Goal: Task Accomplishment & Management: Manage account settings

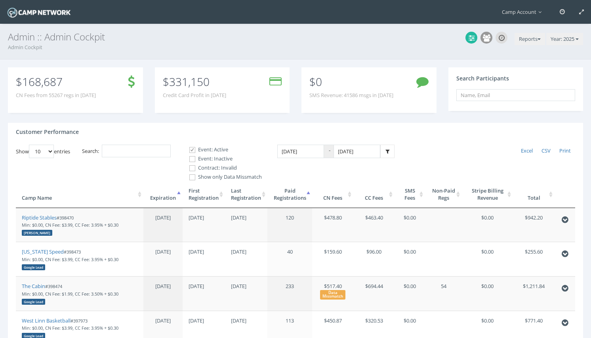
click at [285, 200] on th "Paid Registrations" at bounding box center [290, 194] width 45 height 27
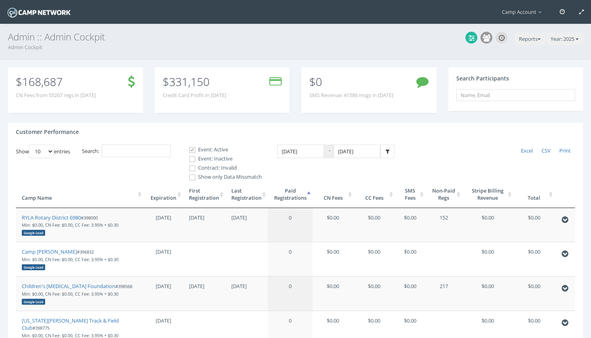
click at [285, 200] on th "Paid Registrations" at bounding box center [290, 194] width 45 height 27
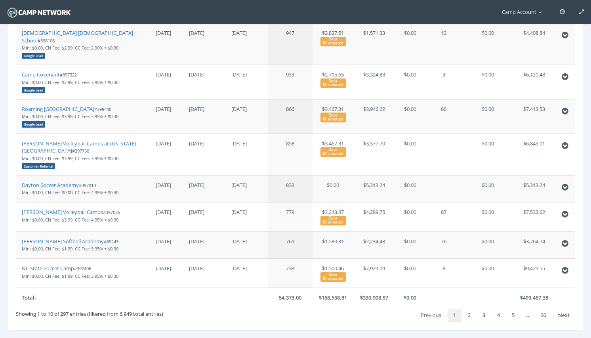
scroll to position [261, 0]
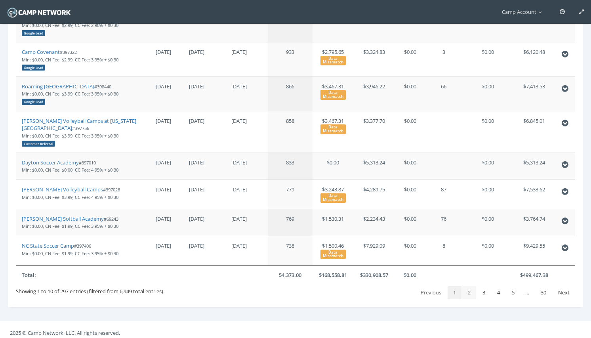
click at [466, 286] on link "2" at bounding box center [470, 292] width 14 height 13
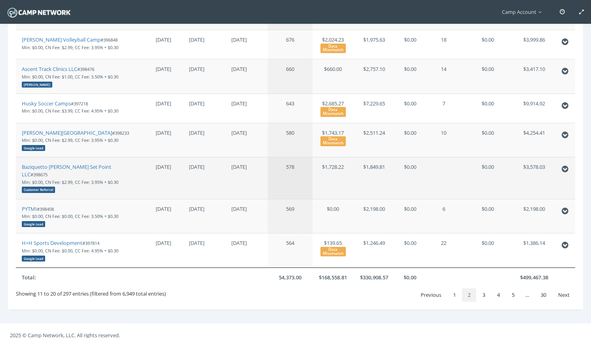
scroll to position [272, 0]
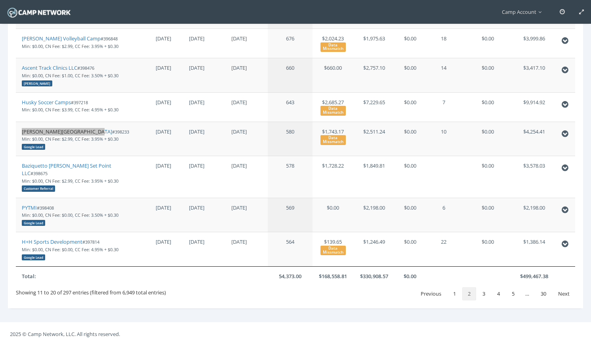
drag, startPoint x: 88, startPoint y: 132, endPoint x: 139, endPoint y: 13, distance: 128.4
click at [0, 0] on main "Camp Account My Profile My Events My Team" at bounding box center [295, 37] width 591 height 618
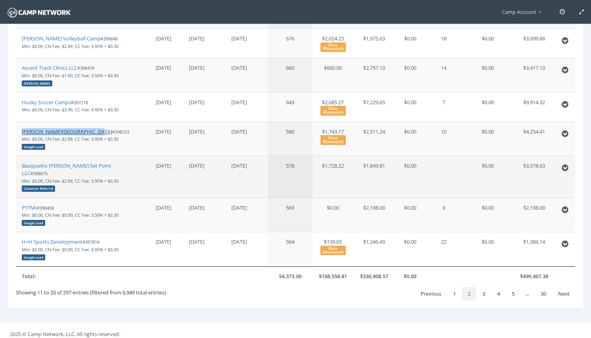
scroll to position [274, 0]
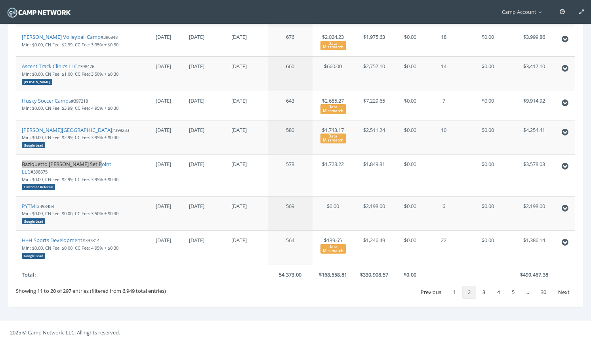
drag, startPoint x: 77, startPoint y: 165, endPoint x: 82, endPoint y: 11, distance: 153.9
click at [0, 0] on main "Camp Account My Profile My Events My Team" at bounding box center [295, 35] width 591 height 618
drag, startPoint x: 58, startPoint y: 235, endPoint x: 77, endPoint y: 4, distance: 232.7
click at [0, 0] on main "Camp Account My Profile My Events My Team" at bounding box center [295, 35] width 591 height 618
click at [480, 286] on link "3" at bounding box center [484, 292] width 14 height 13
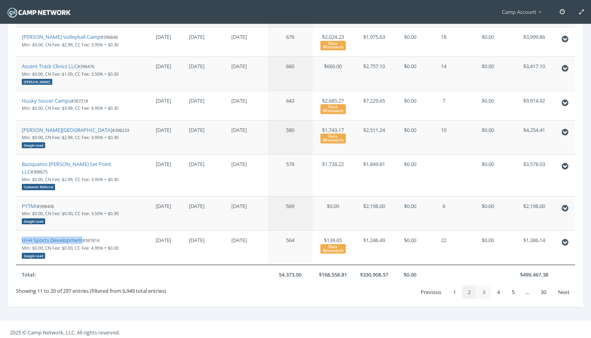
scroll to position [244, 0]
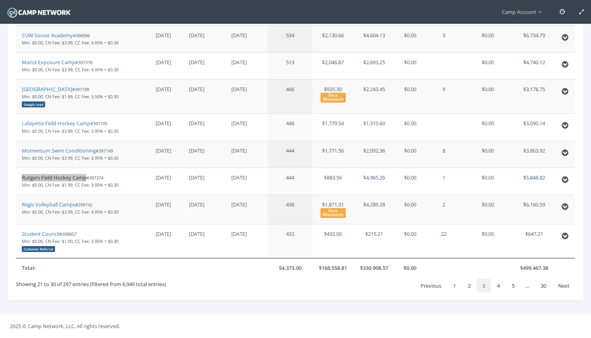
drag, startPoint x: 68, startPoint y: 175, endPoint x: 94, endPoint y: 15, distance: 161.9
click at [0, 0] on main "Camp Account My Profile My Events My Team" at bounding box center [295, 47] width 591 height 582
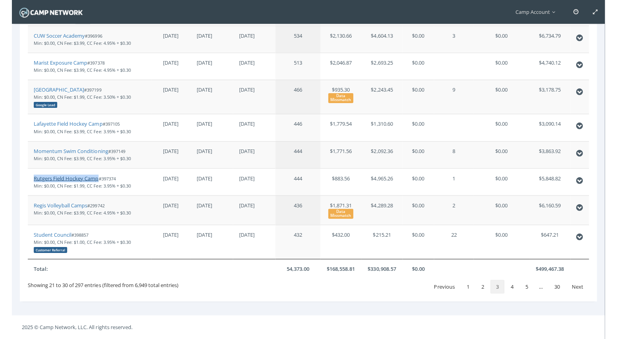
scroll to position [243, 0]
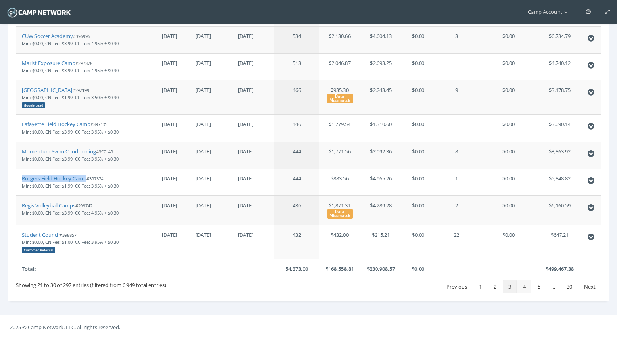
click at [522, 288] on link "4" at bounding box center [524, 286] width 14 height 13
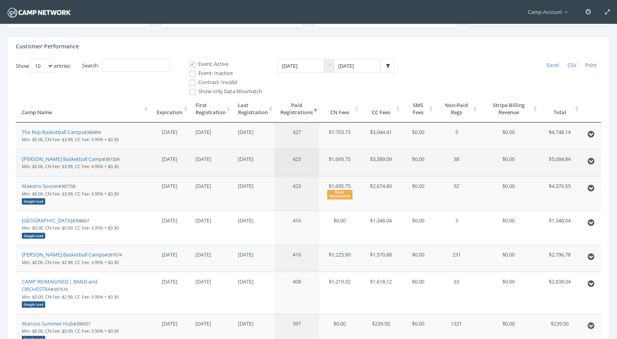
scroll to position [101, 0]
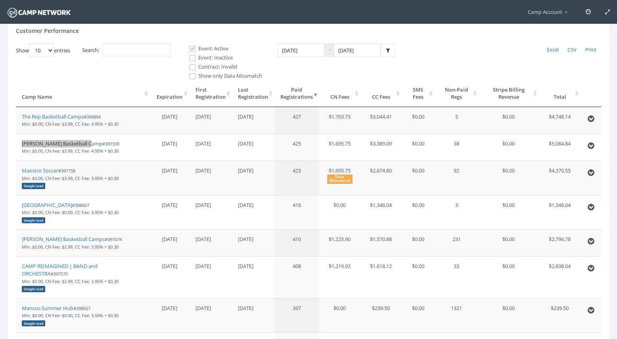
drag, startPoint x: 59, startPoint y: 144, endPoint x: 92, endPoint y: 5, distance: 142.7
click at [0, 0] on main "Camp Account My Profile My Events My Team" at bounding box center [308, 204] width 617 height 611
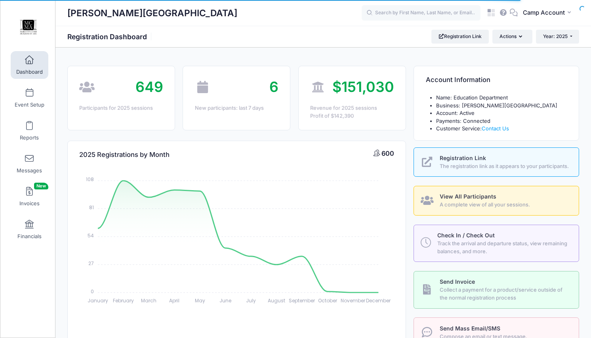
select select
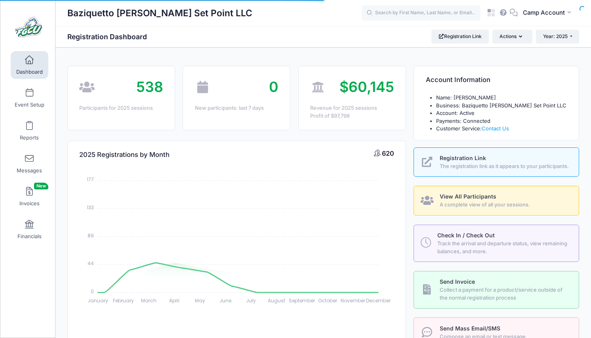
select select
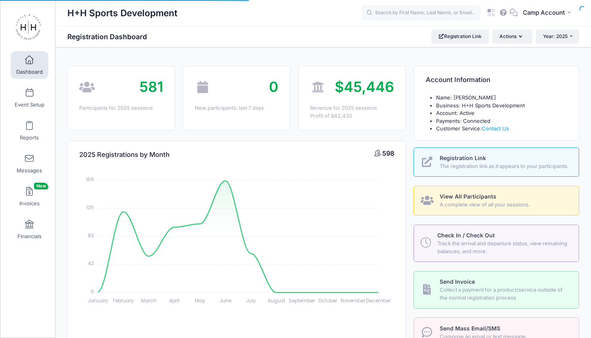
select select
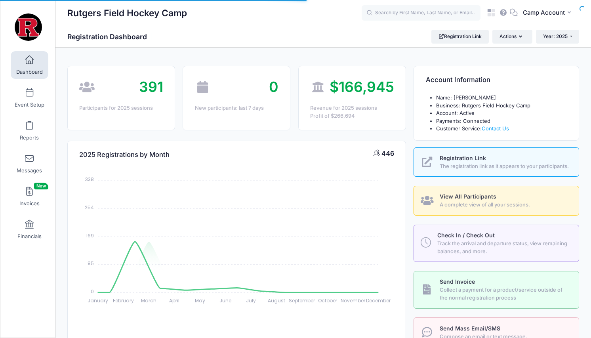
select select
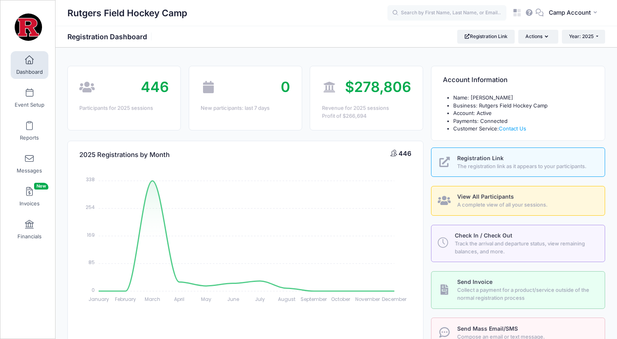
click at [442, 78] on div "Account Information" at bounding box center [517, 80] width 173 height 28
click at [439, 73] on div "Account Information" at bounding box center [517, 80] width 173 height 28
click at [439, 71] on div "Account Information" at bounding box center [517, 80] width 173 height 28
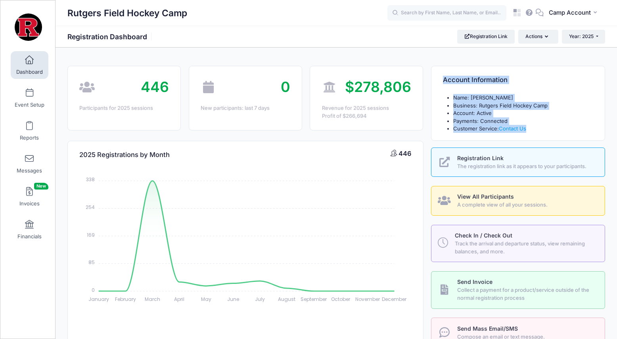
drag, startPoint x: 441, startPoint y: 79, endPoint x: 535, endPoint y: 136, distance: 110.1
click at [535, 136] on div "Account Information Name: Joey Civico Business: Rutgers Field Hockey Camp Accou…" at bounding box center [518, 103] width 174 height 75
click at [542, 136] on div "Name: Joey Civico Business: Rutgers Field Hockey Camp Account: Active Payments:…" at bounding box center [517, 117] width 173 height 46
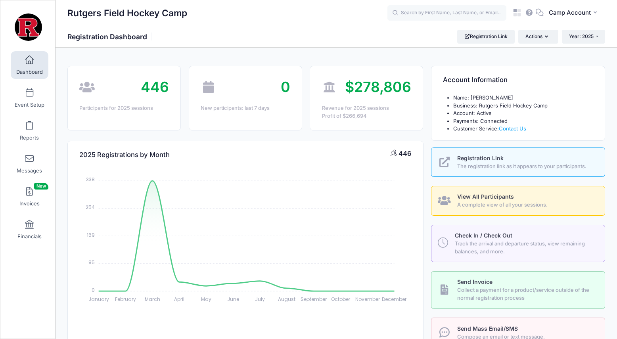
click at [537, 133] on div "Name: Joey Civico Business: Rutgers Field Hockey Camp Account: Active Payments:…" at bounding box center [517, 117] width 173 height 46
click at [25, 85] on link "Event Setup" at bounding box center [30, 98] width 38 height 28
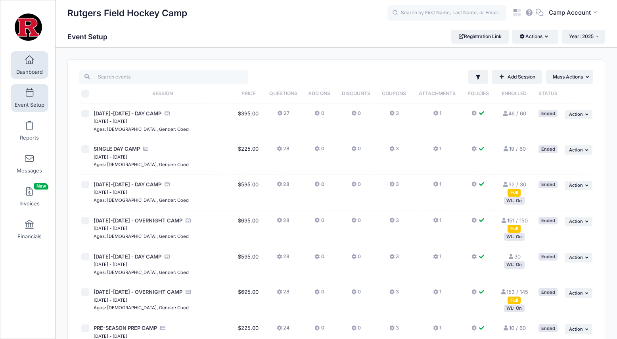
click at [27, 76] on link "Dashboard" at bounding box center [30, 65] width 38 height 28
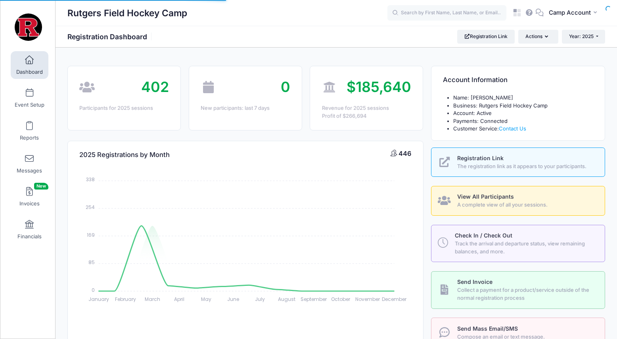
select select
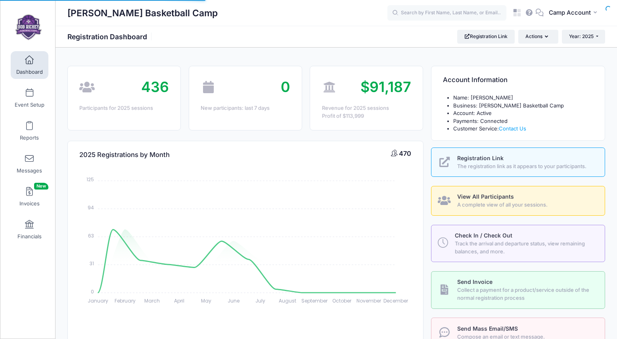
select select
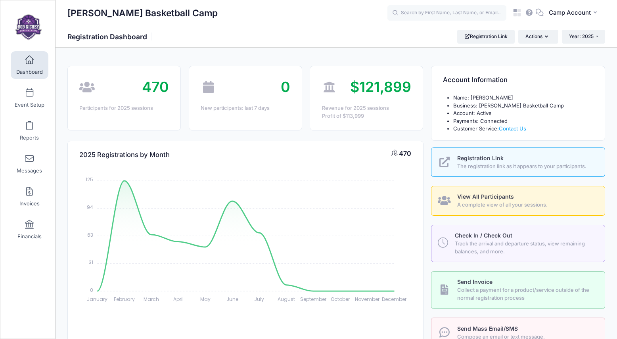
click at [343, 10] on div "Bob Richey Basketball Camp" at bounding box center [227, 13] width 320 height 18
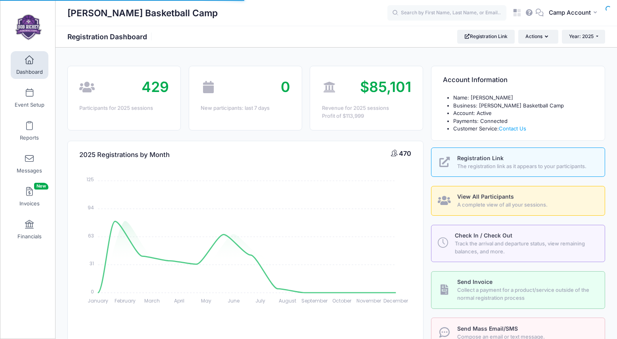
select select
